Goal: Task Accomplishment & Management: Use online tool/utility

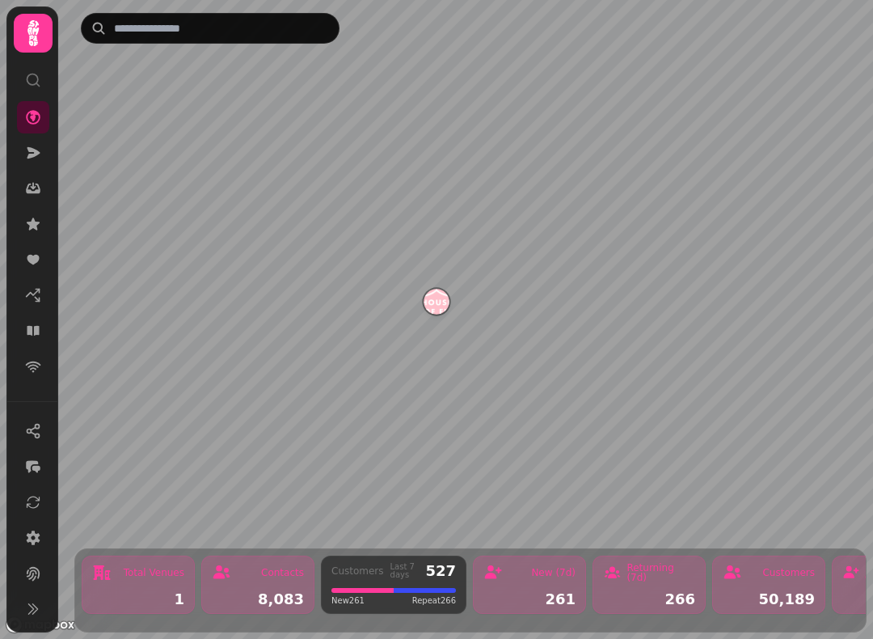
click at [40, 331] on icon at bounding box center [33, 331] width 16 height 16
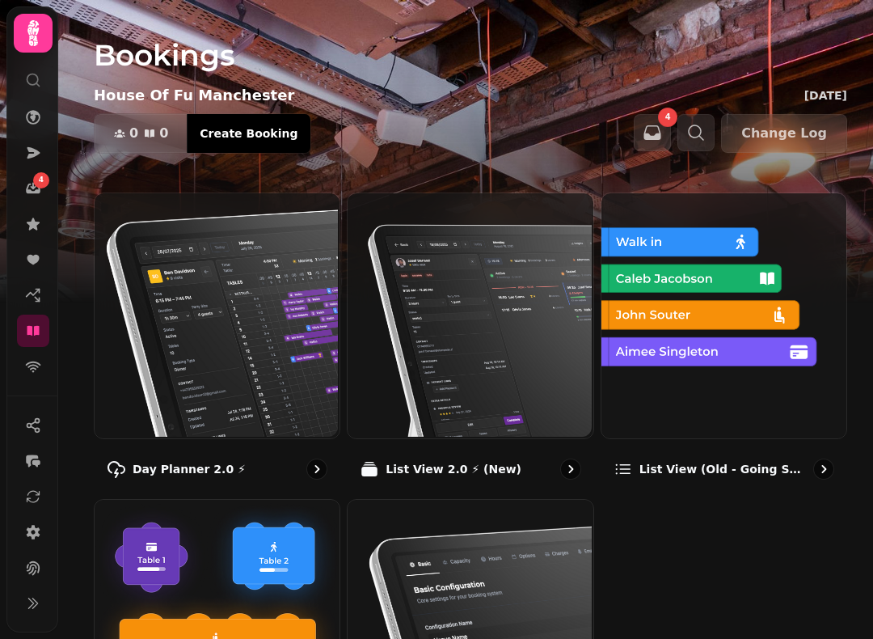
click at [181, 351] on img at bounding box center [215, 314] width 245 height 245
